Goal: Transaction & Acquisition: Obtain resource

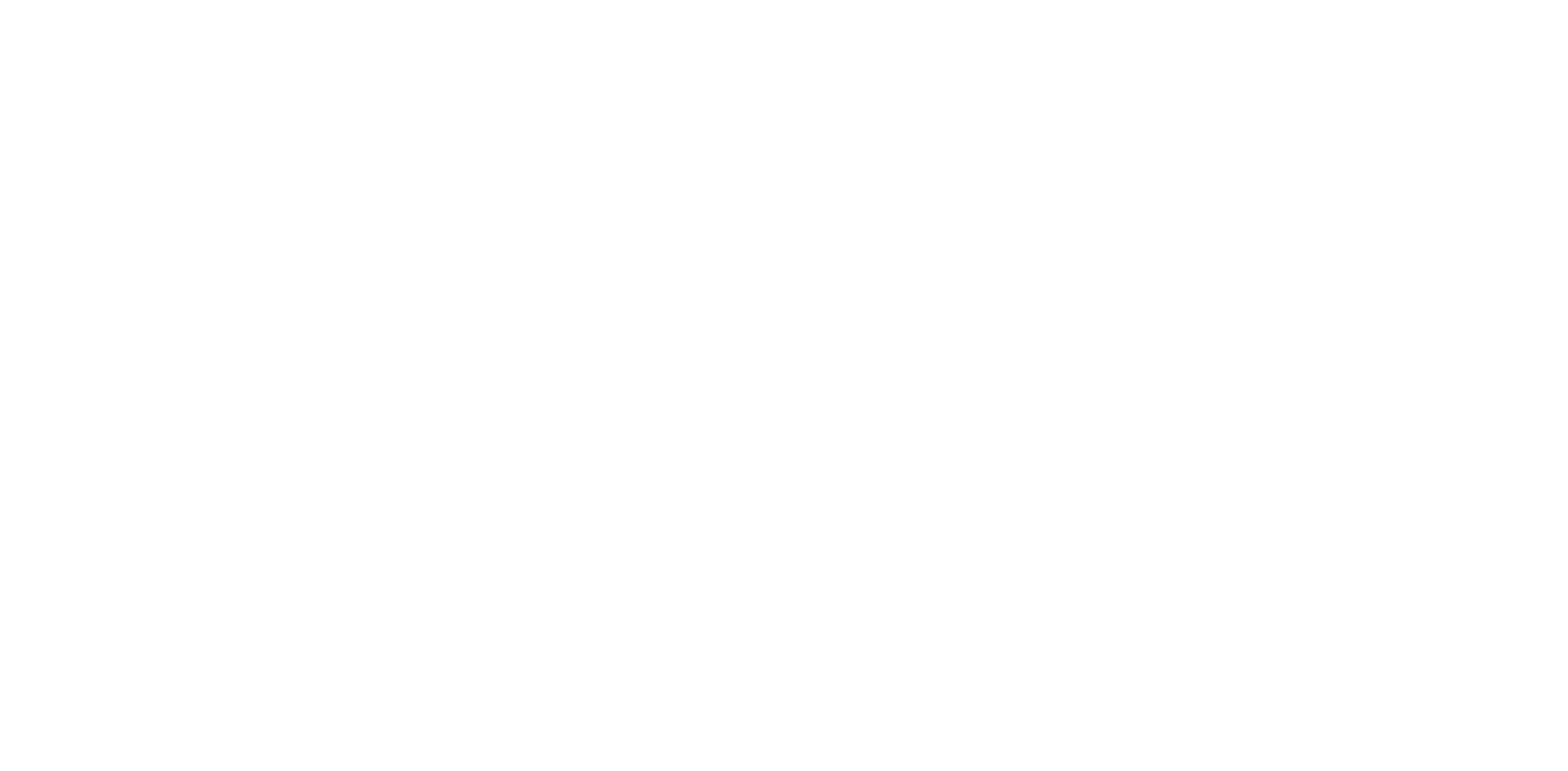
click at [0, 126] on html at bounding box center [784, 385] width 1568 height 771
click at [0, 155] on div at bounding box center [784, 385] width 1568 height 771
click at [25, 116] on div at bounding box center [784, 385] width 1568 height 771
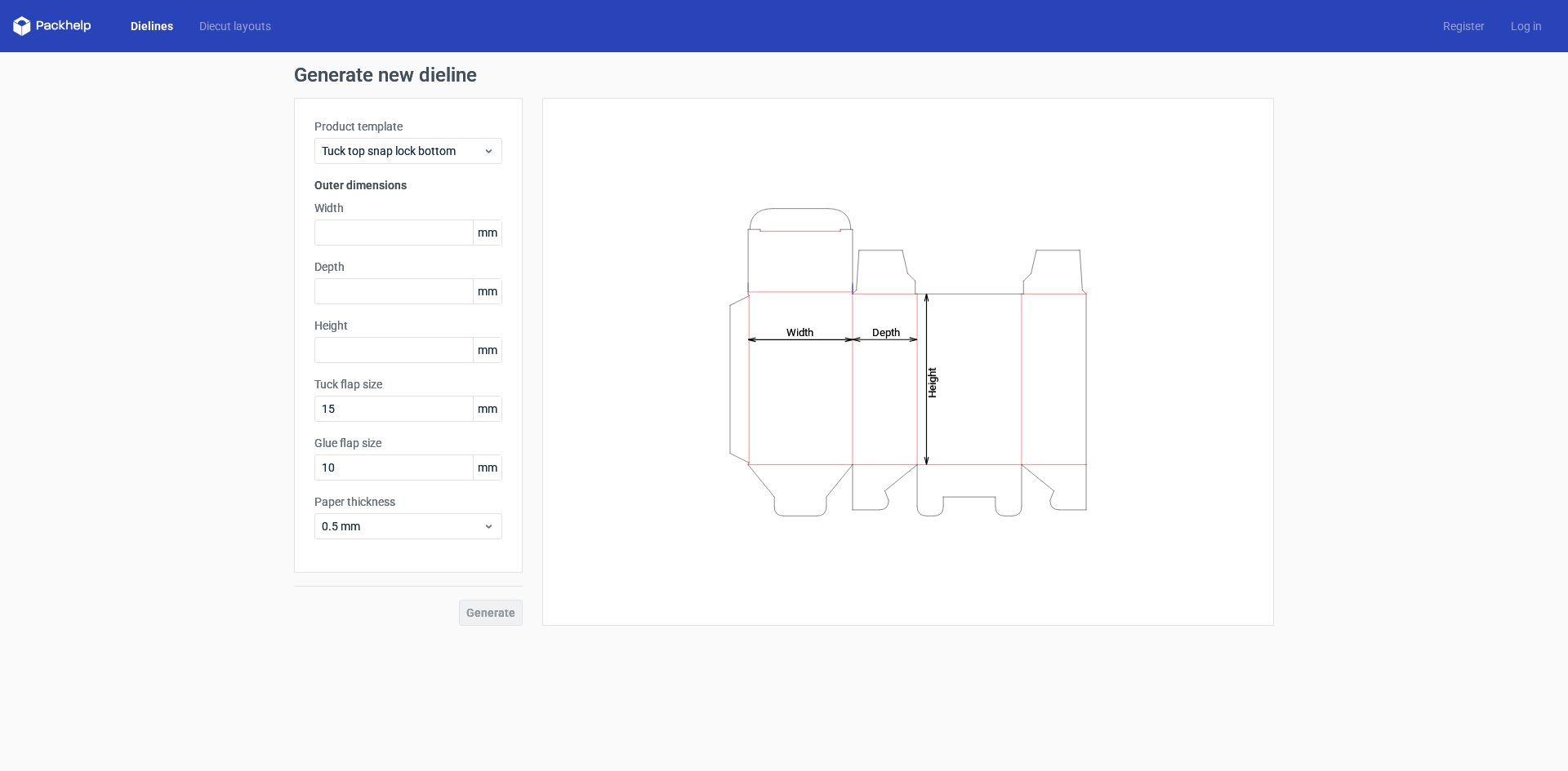
drag, startPoint x: 292, startPoint y: 128, endPoint x: 164, endPoint y: 165, distance: 133.2
click at [159, 160] on div "Generate new dieline Product template Tuck top snap lock bottom Outer dimension…" at bounding box center [784, 345] width 1568 height 586
click at [1, 219] on div "Generate new dieline Product template Tuck top snap lock bottom Outer dimension…" at bounding box center [784, 345] width 1568 height 586
click at [364, 236] on input "text" at bounding box center [408, 233] width 187 height 26
type input "75"
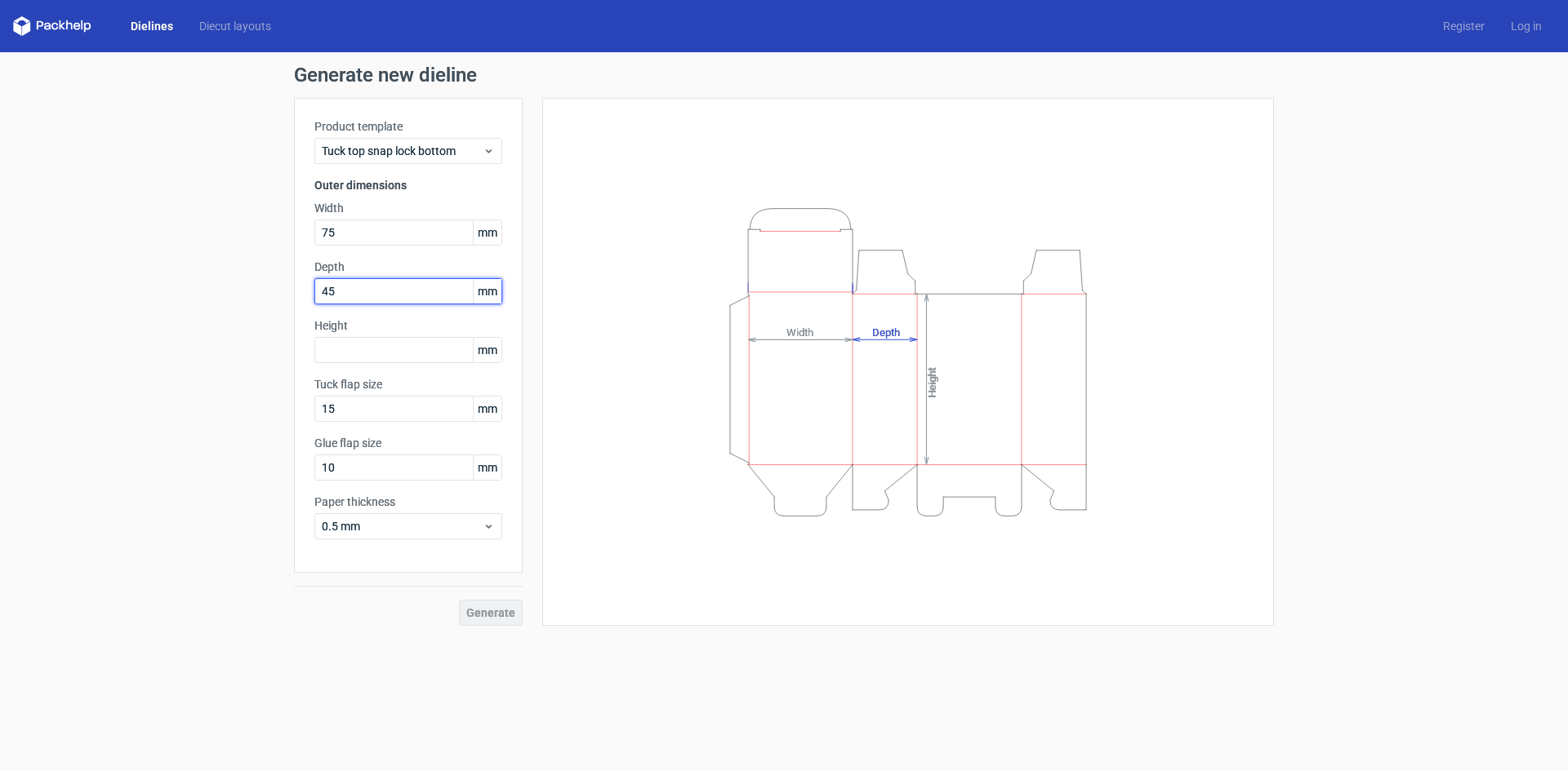
type input "45"
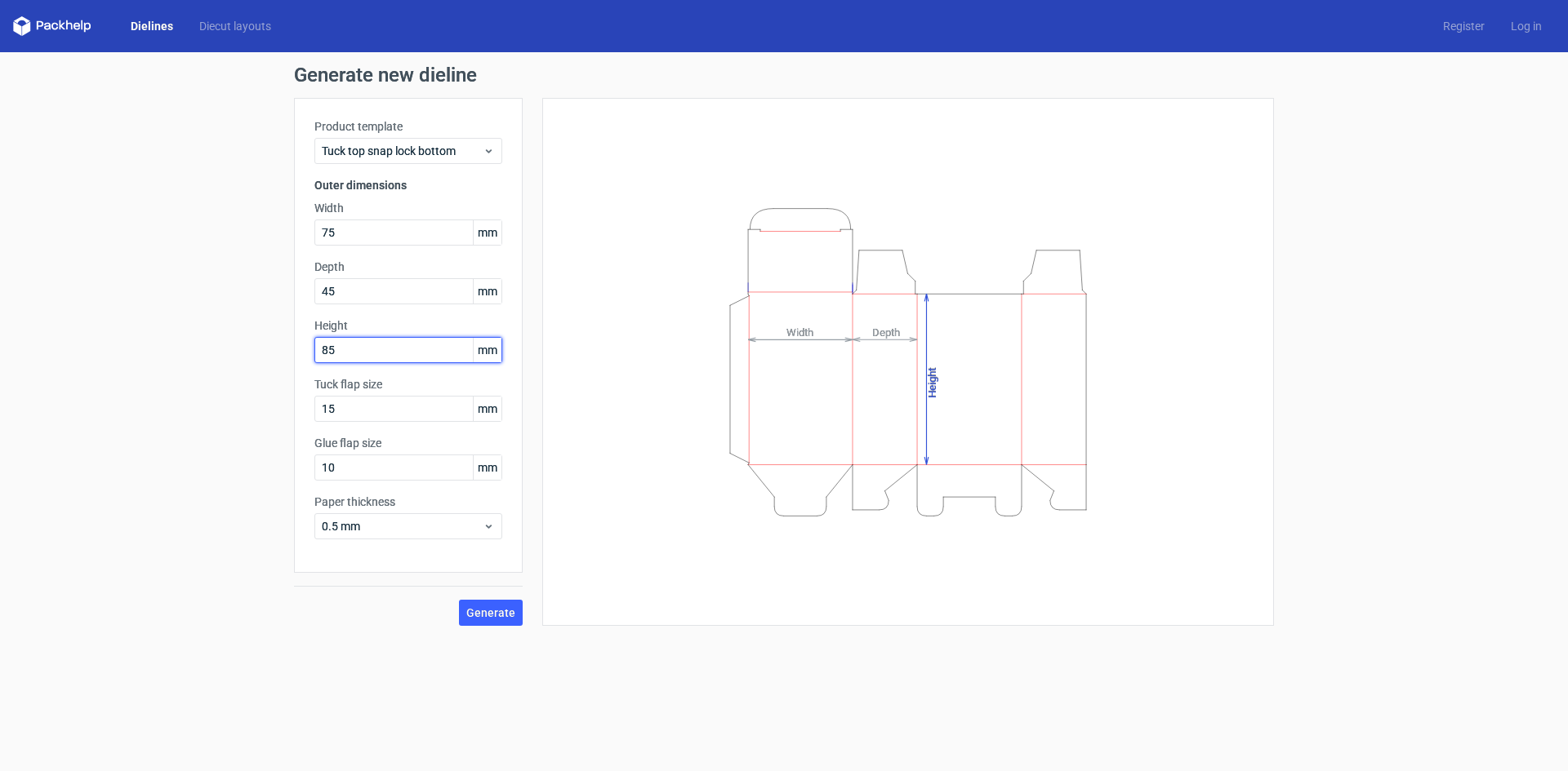
type input "85"
click at [52, 233] on div "Generate new dieline Product template Tuck top snap lock bottom Outer dimension…" at bounding box center [784, 345] width 1568 height 586
click at [198, 605] on div "Generate new dieline Product template Tuck top snap lock bottom Outer dimension…" at bounding box center [784, 345] width 1568 height 586
click at [479, 618] on span "Generate" at bounding box center [491, 613] width 49 height 11
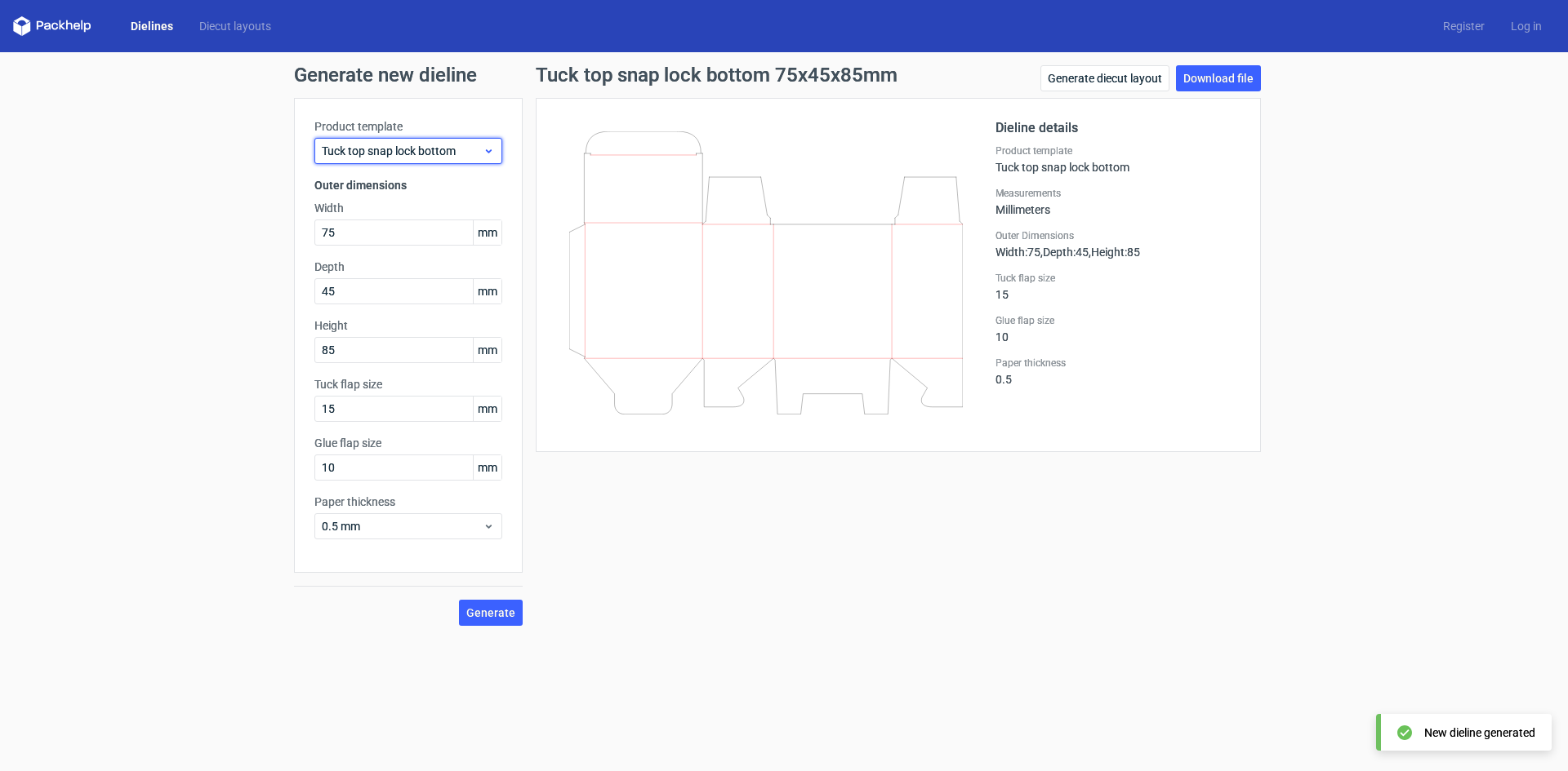
click at [451, 151] on span "Tuck top snap lock bottom" at bounding box center [402, 151] width 160 height 17
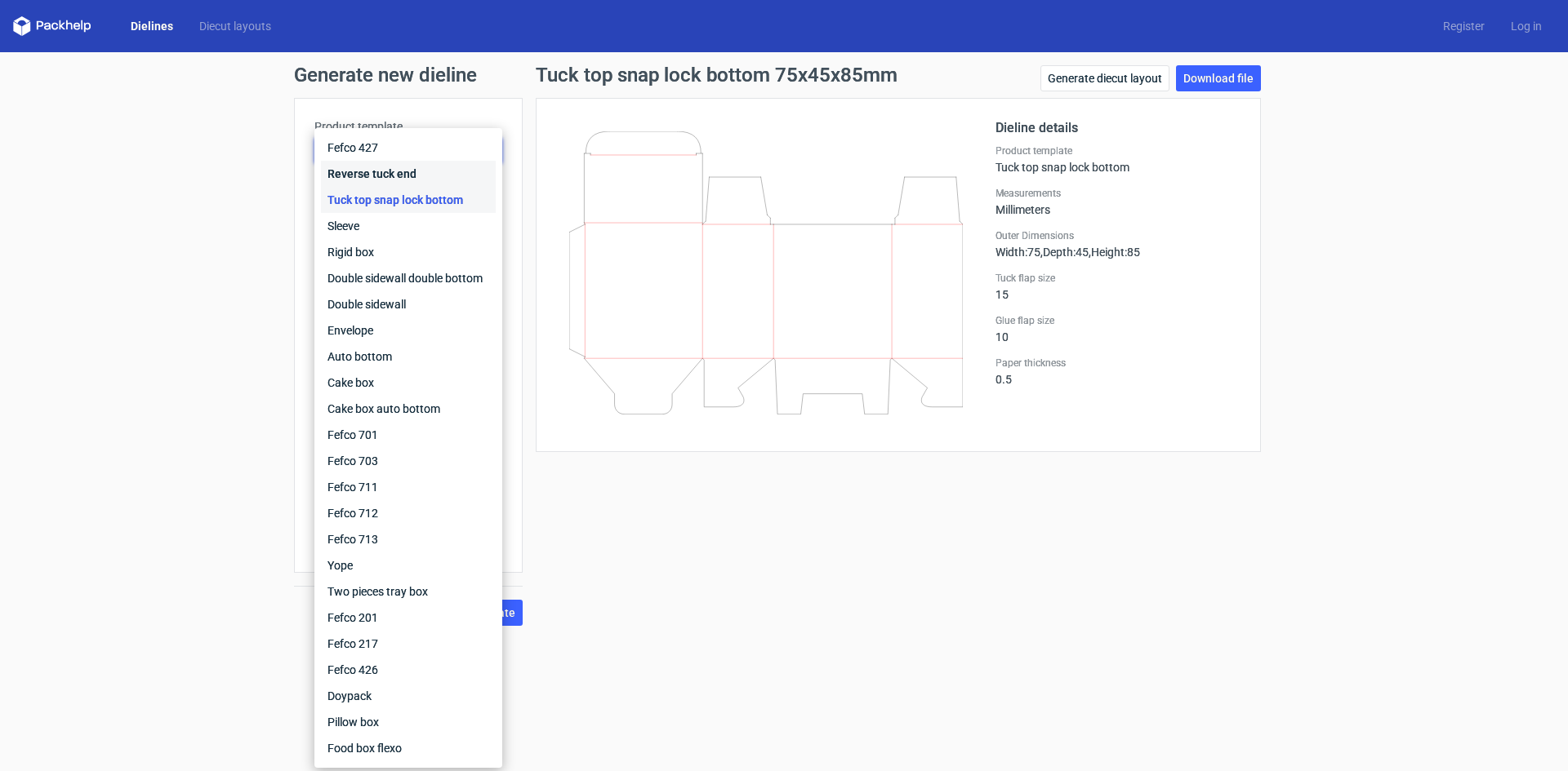
click at [430, 180] on div "Reverse tuck end" at bounding box center [408, 173] width 174 height 26
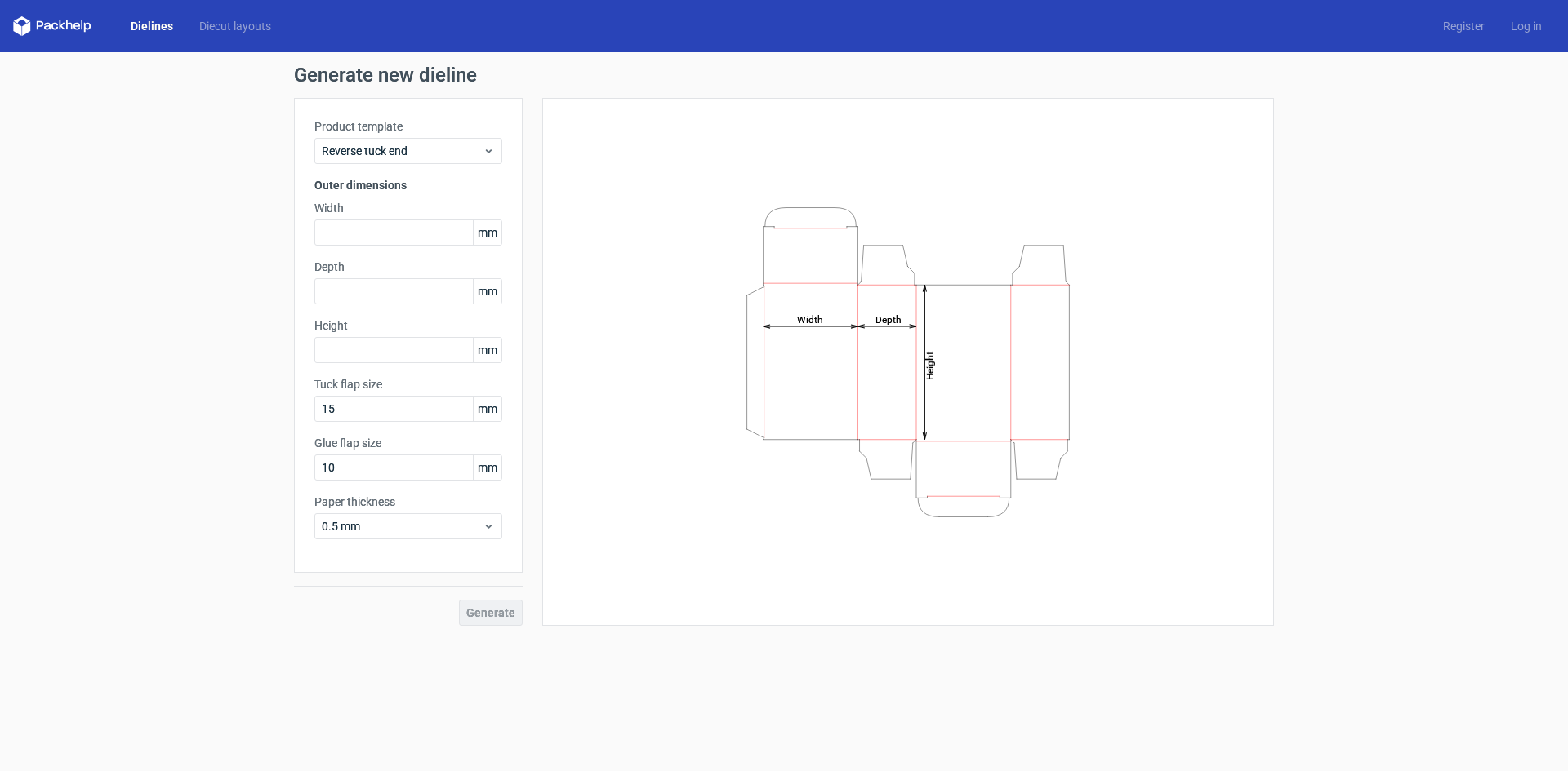
click at [80, 374] on div "Generate new dieline Product template Reverse tuck end Outer dimensions Width m…" at bounding box center [784, 345] width 1568 height 586
click at [354, 230] on input "text" at bounding box center [408, 233] width 187 height 26
type input "75"
type input "45"
type input "85"
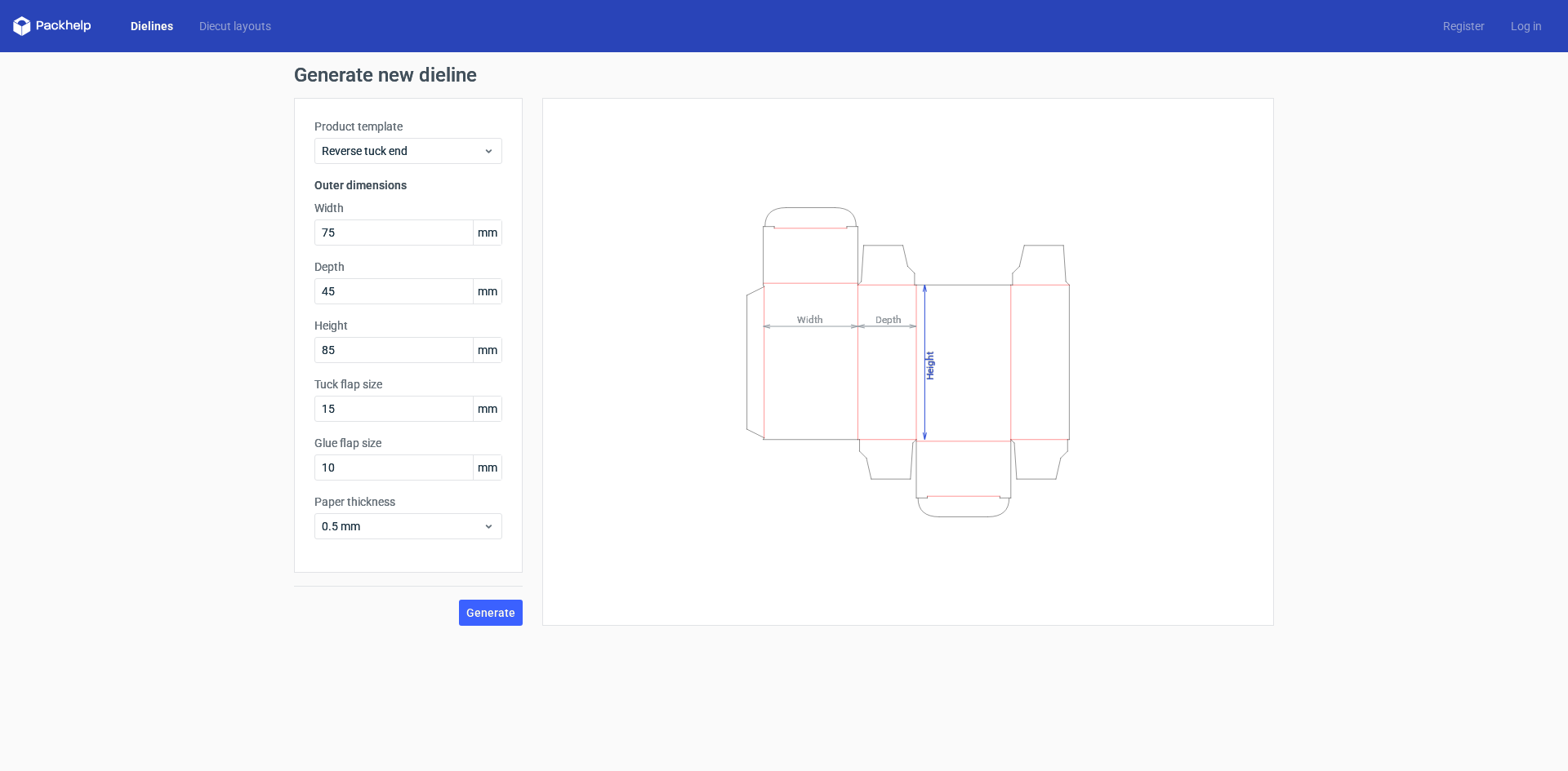
click at [140, 329] on div "Generate new dieline Product template Reverse tuck end Outer dimensions Width 7…" at bounding box center [784, 345] width 1568 height 586
click at [488, 621] on button "Generate" at bounding box center [491, 613] width 63 height 26
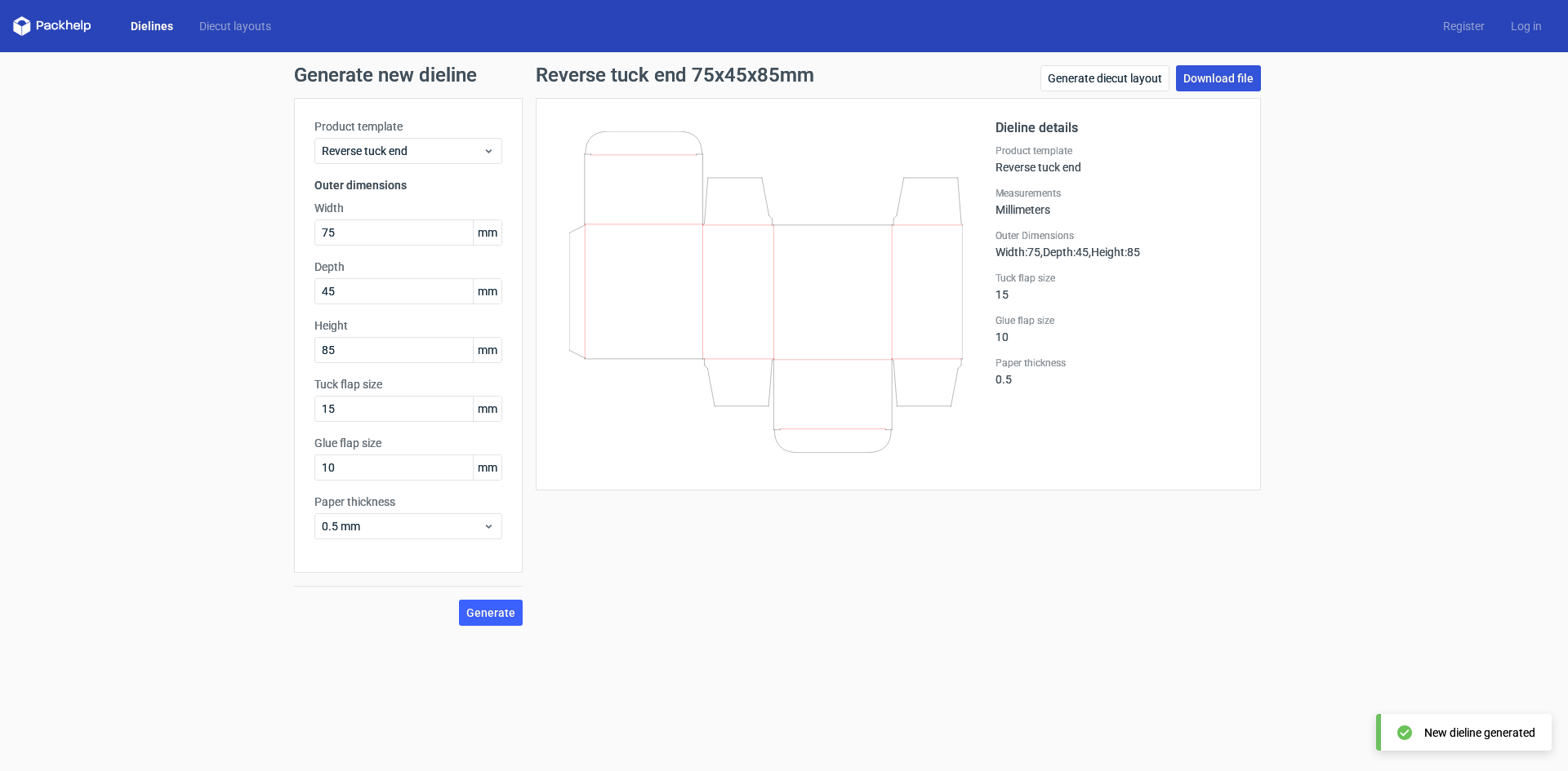
click at [1223, 84] on link "Download file" at bounding box center [1218, 78] width 85 height 26
click at [847, 611] on div "Reverse tuck end 75x45x85mm Generate diecut layout Download file Dieline detail…" at bounding box center [897, 345] width 751 height 560
drag, startPoint x: 0, startPoint y: 95, endPoint x: 0, endPoint y: 158, distance: 63.0
click at [0, 158] on div "Generate new dieline Product template Reverse tuck end Outer dimensions Width 7…" at bounding box center [784, 345] width 1568 height 586
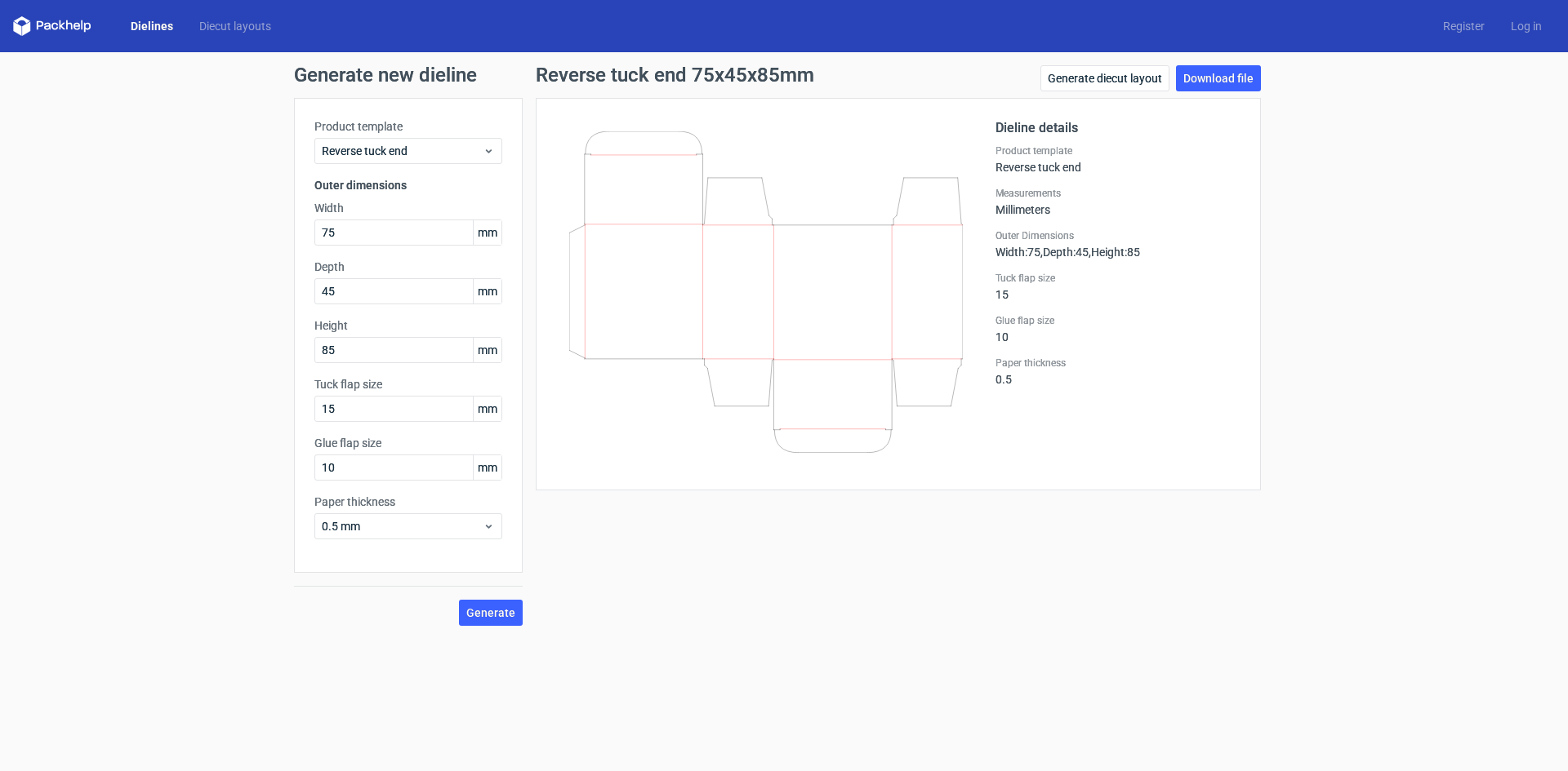
click at [0, 112] on div "Generate new dieline Product template Reverse tuck end Outer dimensions Width 7…" at bounding box center [784, 345] width 1568 height 586
click at [0, 115] on div "Generate new dieline Product template Reverse tuck end Outer dimensions Width 7…" at bounding box center [784, 345] width 1568 height 586
click at [0, 231] on div "Generate new dieline Product template Reverse tuck end Outer dimensions Width 7…" at bounding box center [784, 345] width 1568 height 586
drag, startPoint x: 375, startPoint y: 238, endPoint x: 266, endPoint y: 238, distance: 109.0
click at [266, 238] on div "Generate new dieline Product template Reverse tuck end Outer dimensions Width 7…" at bounding box center [784, 345] width 1568 height 586
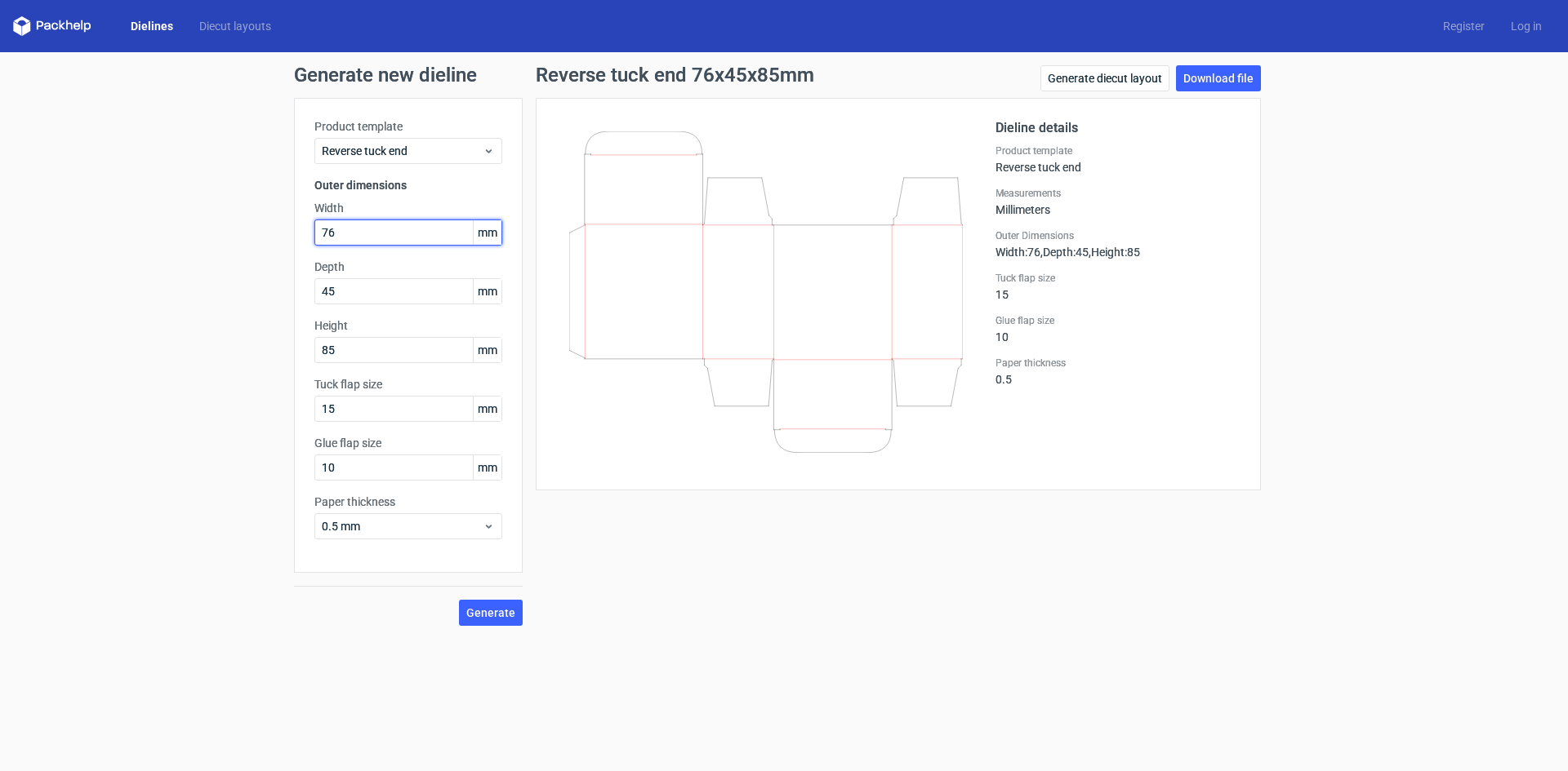
drag, startPoint x: 355, startPoint y: 240, endPoint x: 292, endPoint y: 241, distance: 63.0
click at [292, 241] on div "Generate new dieline Product template Reverse tuck end Outer dimensions Width 7…" at bounding box center [784, 345] width 1568 height 586
type input "88"
drag, startPoint x: 354, startPoint y: 354, endPoint x: 272, endPoint y: 336, distance: 84.0
click at [256, 346] on div "Generate new dieline Product template Reverse tuck end Outer dimensions Width 8…" at bounding box center [784, 345] width 1568 height 586
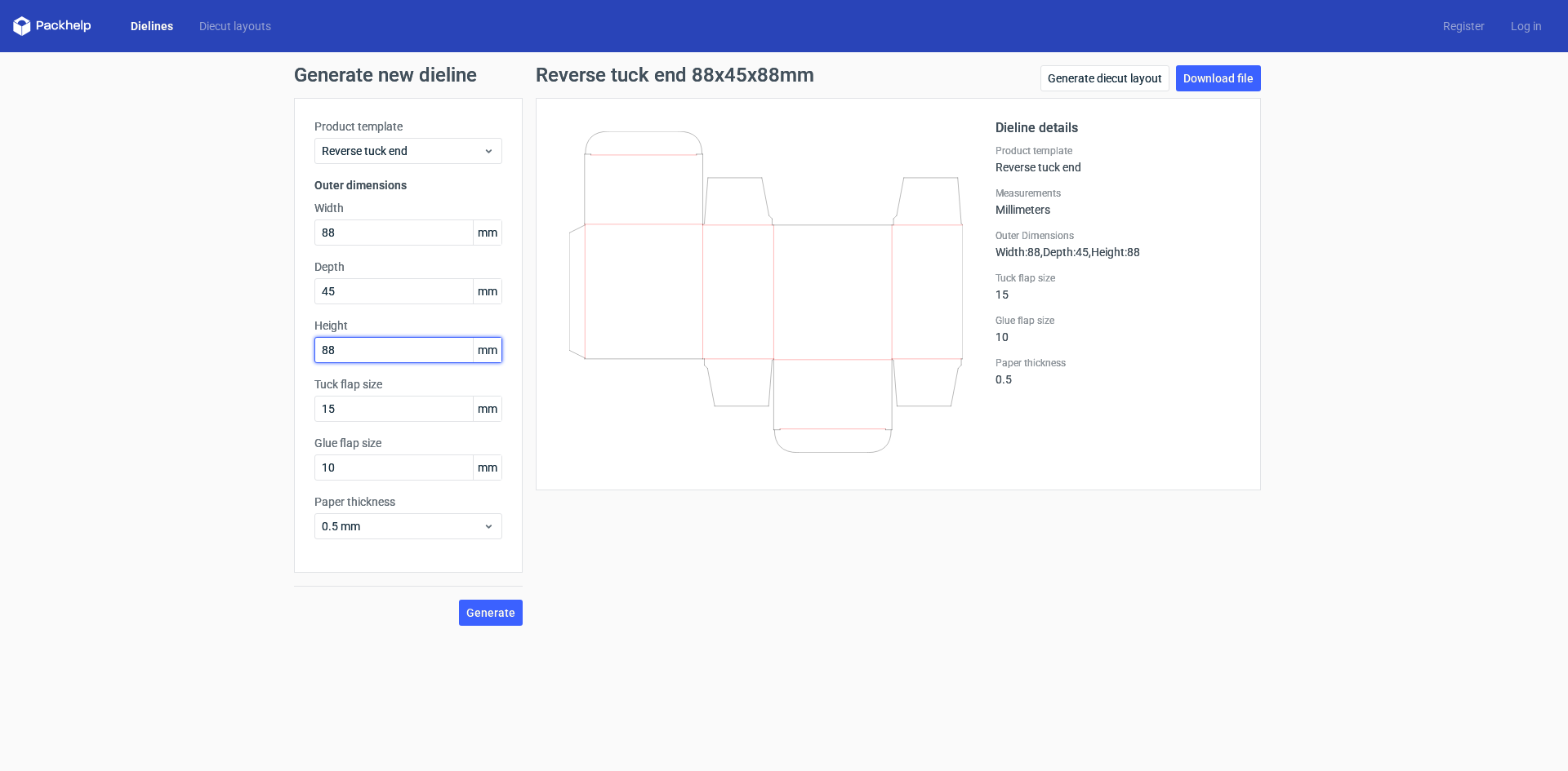
type input "88"
click at [227, 308] on div "Generate new dieline Product template Reverse tuck end Outer dimensions Width 8…" at bounding box center [784, 345] width 1568 height 586
drag, startPoint x: 364, startPoint y: 229, endPoint x: 275, endPoint y: 234, distance: 89.1
click at [275, 234] on div "Generate new dieline Product template Reverse tuck end Outer dimensions Width 8…" at bounding box center [784, 345] width 1568 height 586
type input "77"
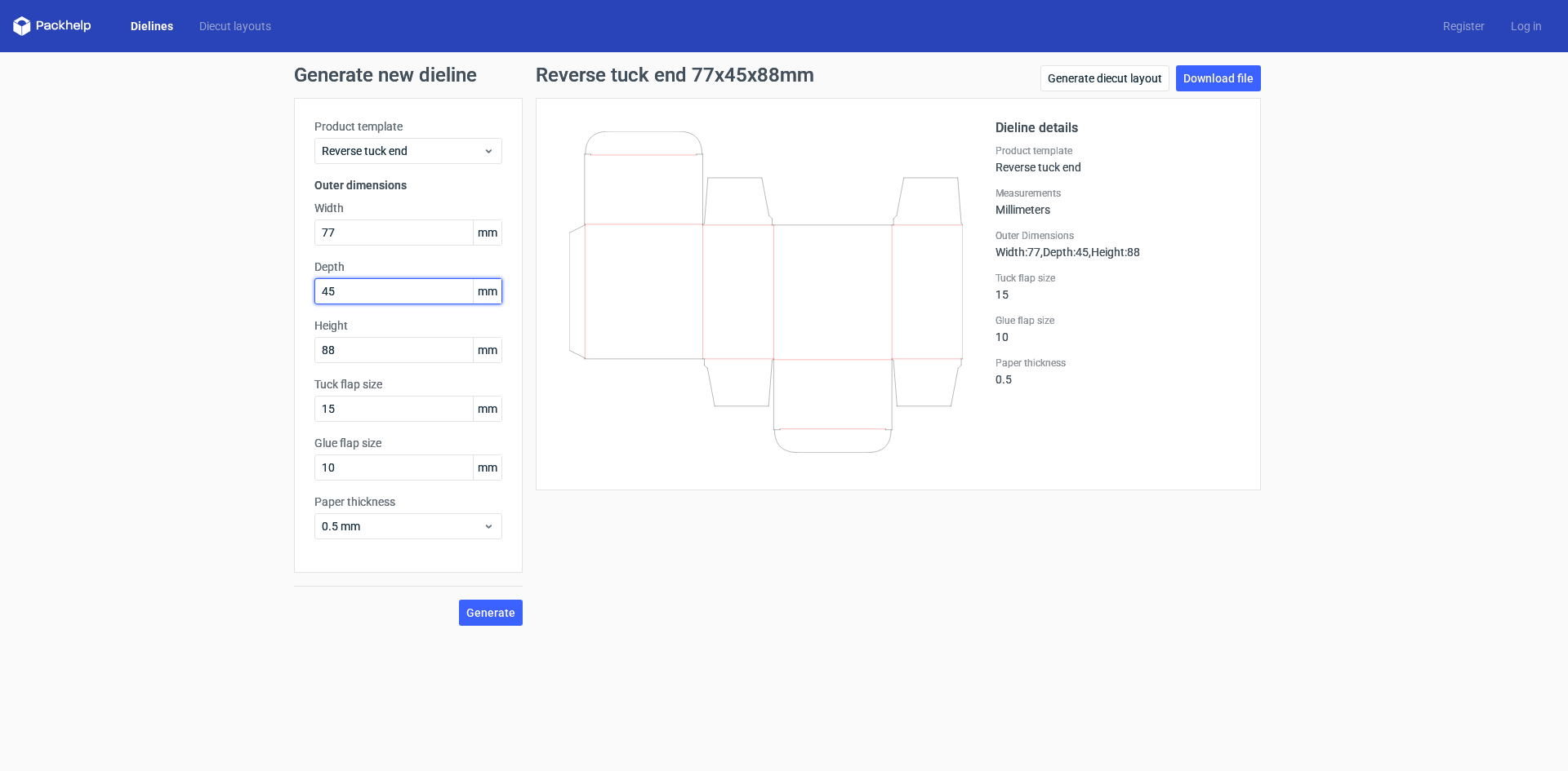
drag, startPoint x: 377, startPoint y: 289, endPoint x: 274, endPoint y: 308, distance: 104.7
click at [273, 308] on div "Generate new dieline Product template Reverse tuck end Outer dimensions Width 7…" at bounding box center [784, 345] width 1568 height 586
type input "50"
click at [193, 303] on div "Generate new dieline Product template Reverse tuck end Outer dimensions Width 7…" at bounding box center [784, 345] width 1568 height 586
click at [495, 615] on span "Generate" at bounding box center [491, 613] width 49 height 11
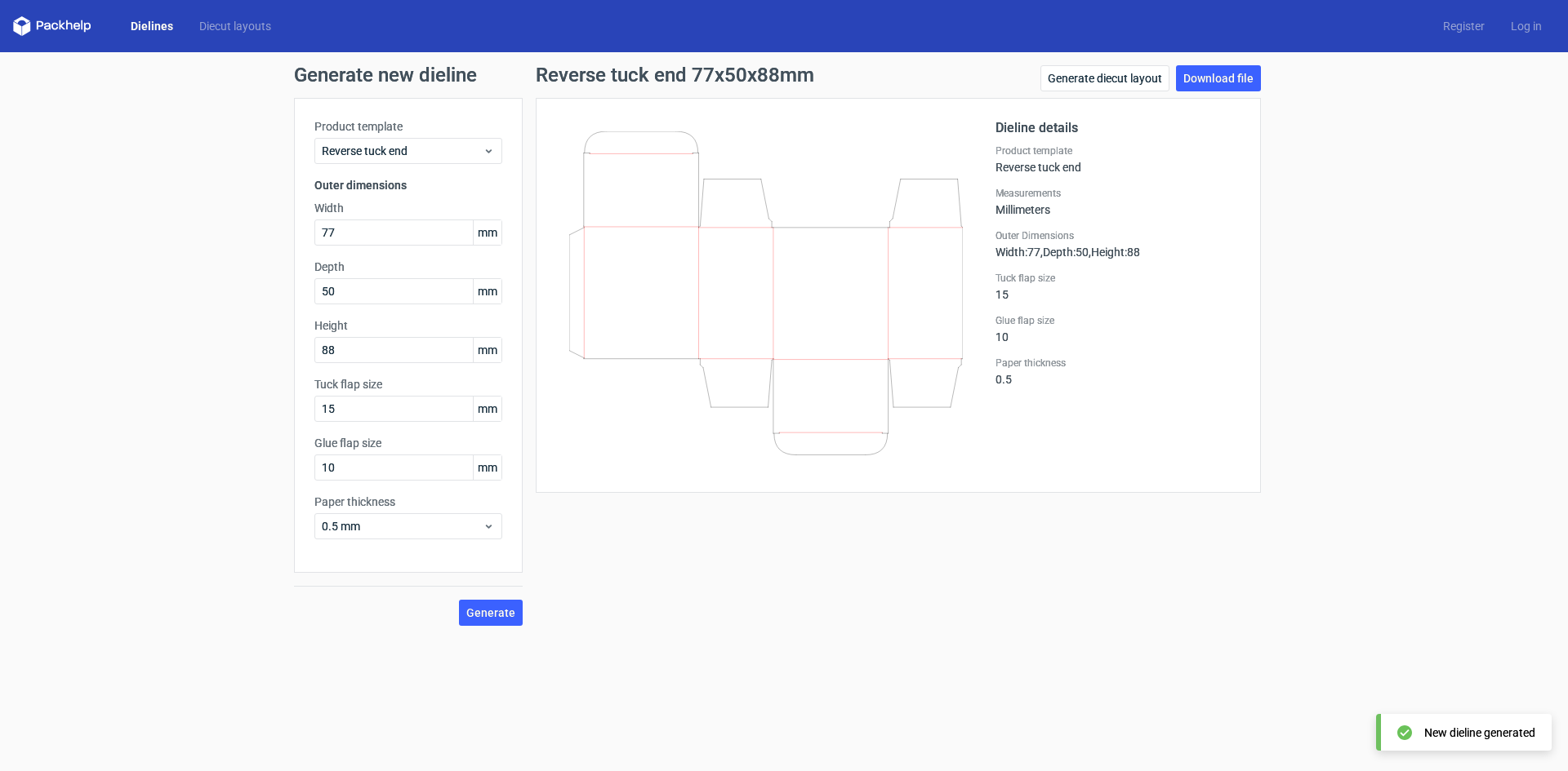
click at [766, 585] on div "Reverse tuck end 77x50x88mm Generate diecut layout Download file Dieline detail…" at bounding box center [897, 345] width 751 height 560
click at [0, 342] on div "Generate new dieline Product template Reverse tuck end Outer dimensions Width 7…" at bounding box center [784, 345] width 1568 height 586
click at [0, 455] on div "Generate new dieline Product template Reverse tuck end Outer dimensions Width 7…" at bounding box center [784, 345] width 1568 height 586
click at [0, 729] on form "Generate new dieline Product template Reverse tuck end Outer dimensions Width 7…" at bounding box center [784, 411] width 1568 height 719
click at [0, 89] on div "Generate new dieline Product template Reverse tuck end Outer dimensions Width 7…" at bounding box center [784, 345] width 1568 height 586
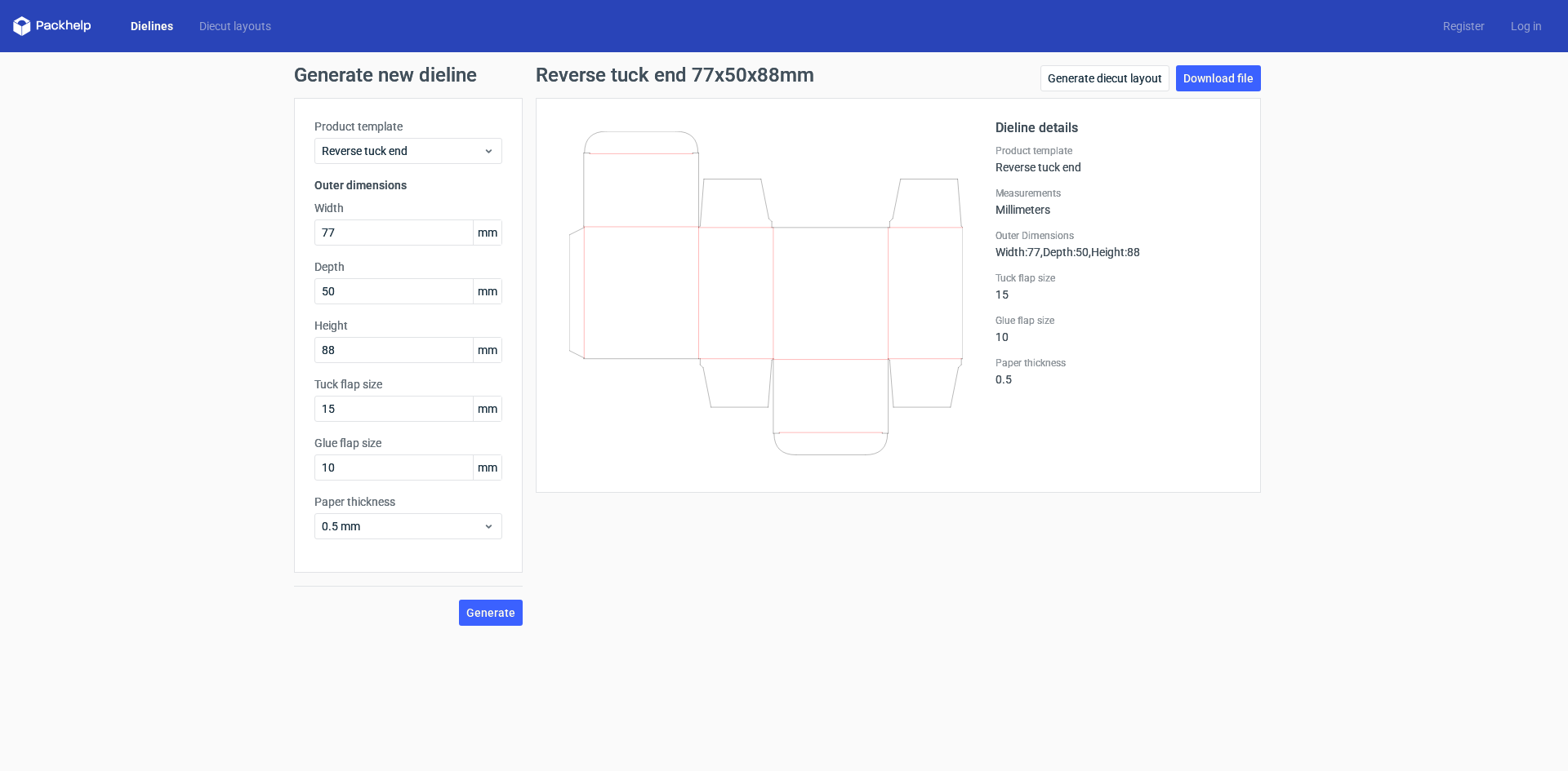
click at [0, 555] on div "Generate new dieline Product template Reverse tuck end Outer dimensions Width 7…" at bounding box center [784, 345] width 1568 height 586
click at [0, 591] on div "Generate new dieline Product template Reverse tuck end Outer dimensions Width 7…" at bounding box center [784, 345] width 1568 height 586
click at [0, 626] on div "Generate new dieline Product template Reverse tuck end Outer dimensions Width 7…" at bounding box center [784, 345] width 1568 height 586
drag, startPoint x: 0, startPoint y: 759, endPoint x: 0, endPoint y: 440, distance: 319.0
click at [0, 440] on div "Generate new dieline Product template Reverse tuck end Outer dimensions Width 7…" at bounding box center [784, 345] width 1568 height 586
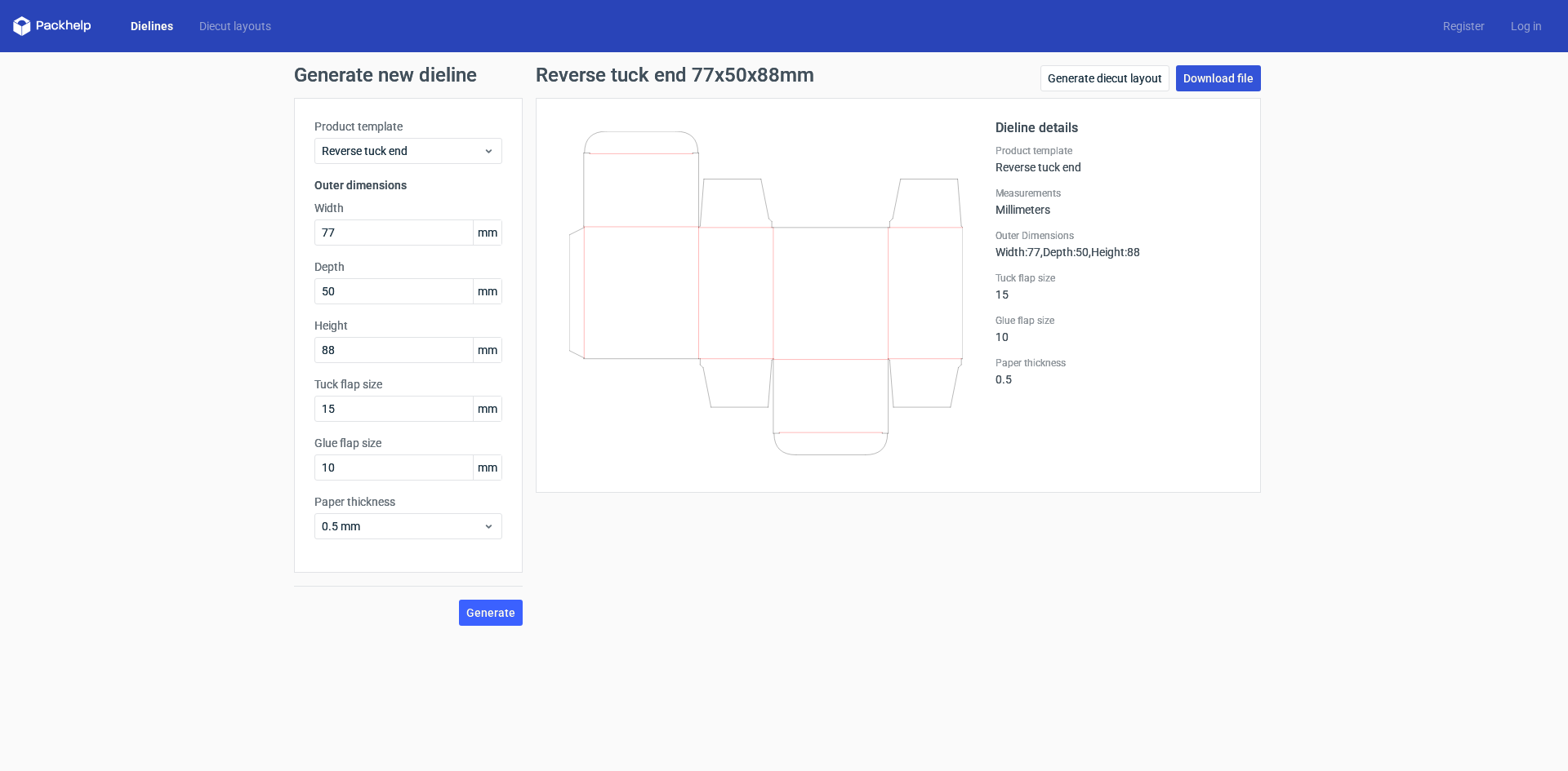
click at [1217, 70] on link "Download file" at bounding box center [1218, 78] width 85 height 26
click at [4, 447] on div "Generate new dieline Product template Reverse tuck end Outer dimensions Width 7…" at bounding box center [784, 345] width 1568 height 586
